Goal: Find specific page/section

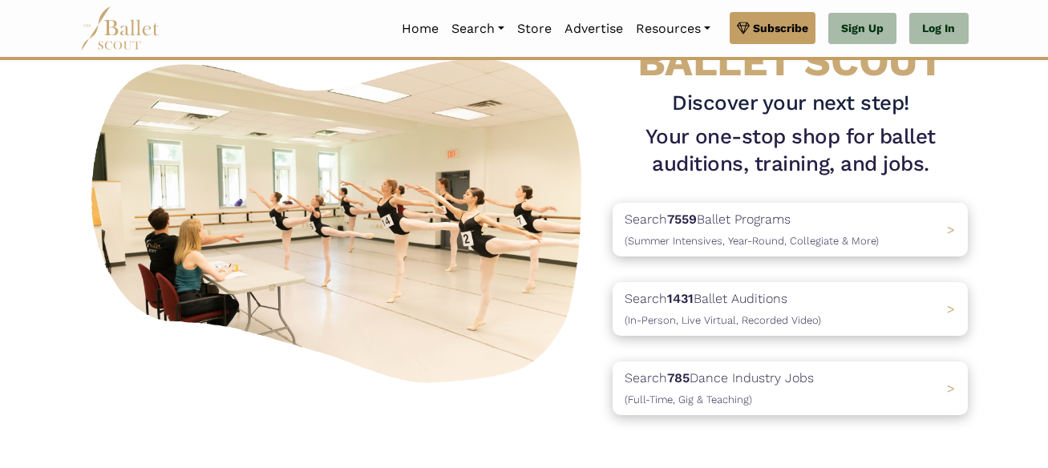
scroll to position [104, 0]
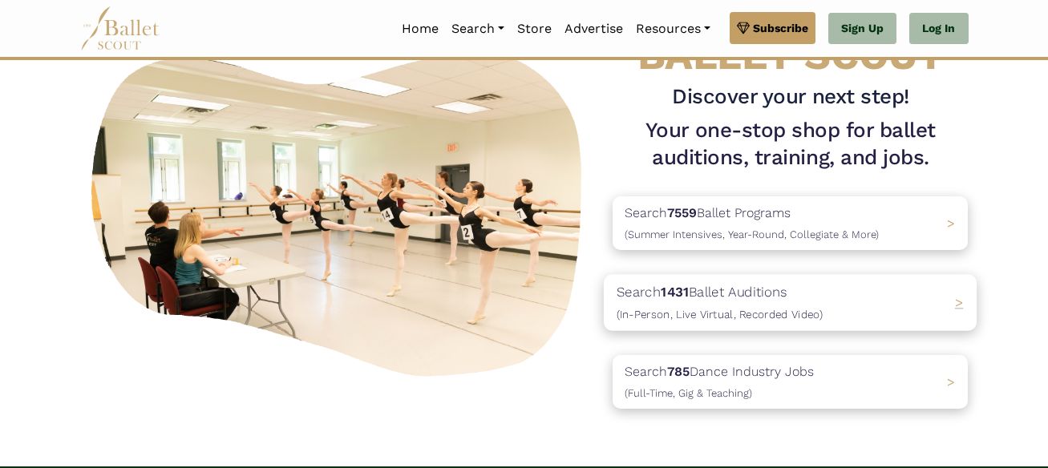
click at [961, 302] on span ">" at bounding box center [959, 303] width 9 height 16
